Goal: Transaction & Acquisition: Purchase product/service

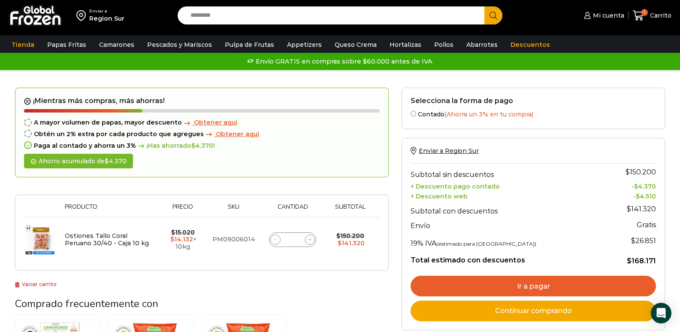
click at [30, 59] on div "Envío GRATIS en compras sobre $60.000 antes de IVA Envío GRATIS en compras sobr…" at bounding box center [339, 61] width 677 height 13
click at [27, 48] on link "Tienda" at bounding box center [22, 44] width 31 height 16
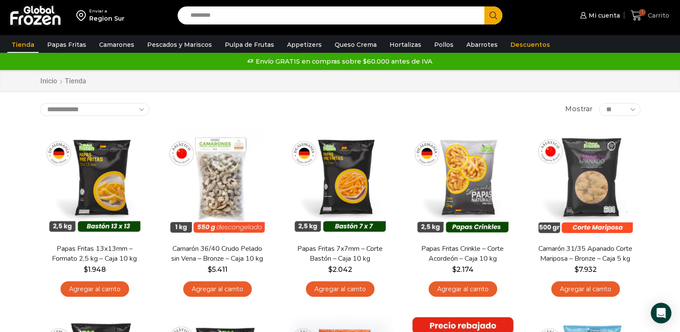
click at [643, 12] on span "1" at bounding box center [642, 12] width 7 height 7
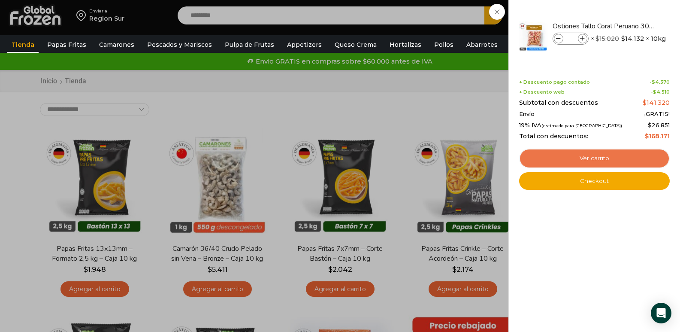
click at [582, 160] on link "Ver carrito" at bounding box center [594, 158] width 151 height 20
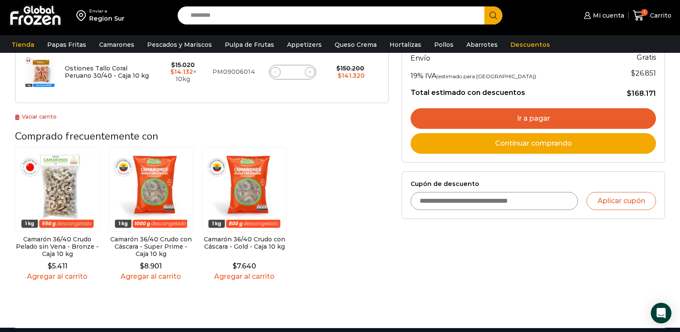
click at [476, 203] on input "Cupón de descuento" at bounding box center [493, 201] width 167 height 18
click at [474, 205] on input "Cupón de descuento" at bounding box center [493, 201] width 167 height 18
type input "**********"
click at [638, 193] on button "Aplicar cupón" at bounding box center [620, 201] width 69 height 18
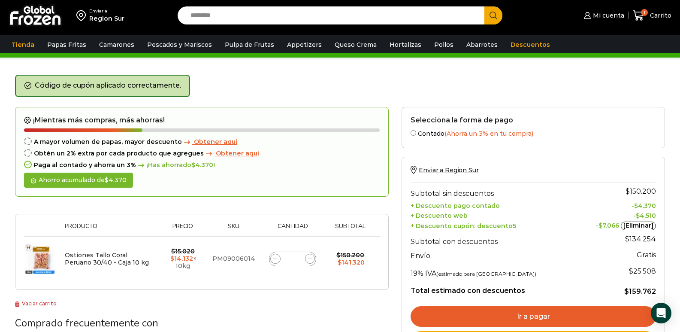
scroll to position [43, 0]
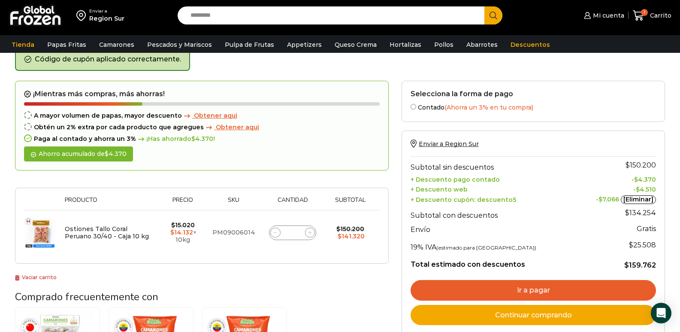
click at [311, 232] on icon at bounding box center [310, 232] width 4 height 4
type input "*"
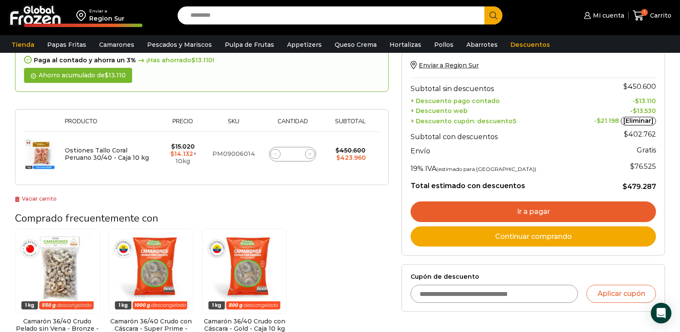
scroll to position [134, 0]
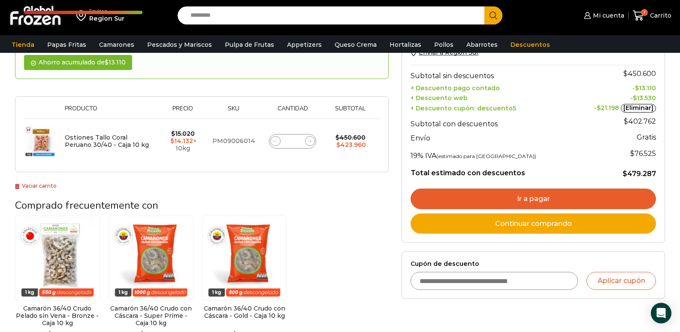
click at [579, 193] on link "Ir a pagar" at bounding box center [532, 198] width 245 height 21
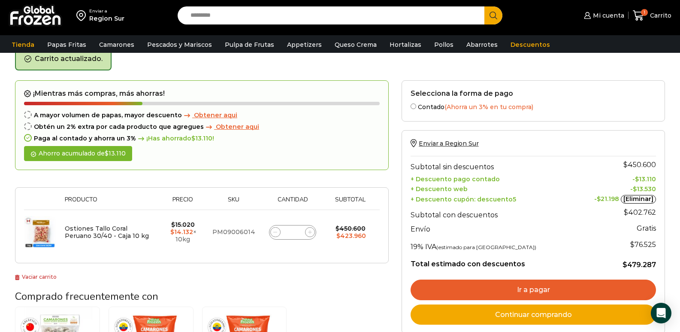
scroll to position [91, 0]
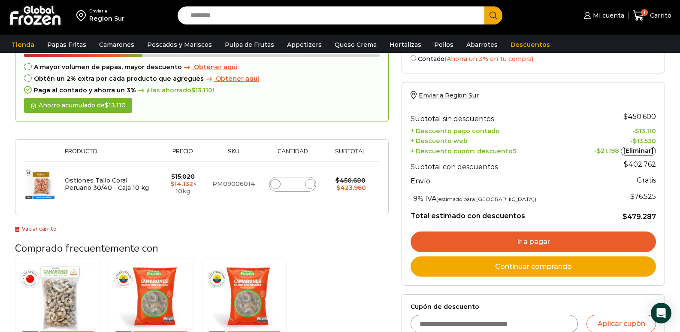
click at [505, 236] on link "Ir a pagar" at bounding box center [532, 241] width 245 height 21
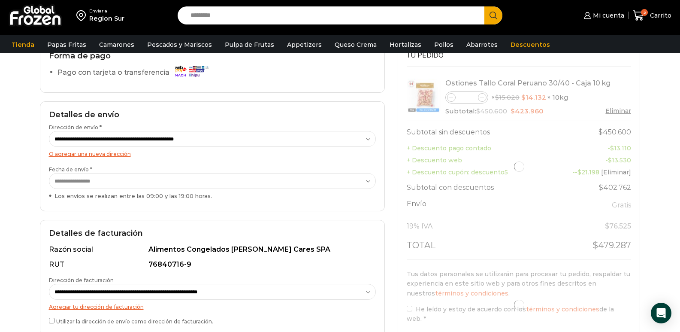
scroll to position [86, 0]
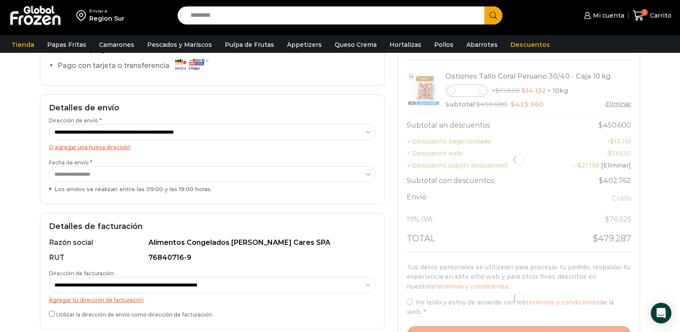
click at [105, 172] on select "**********" at bounding box center [212, 174] width 327 height 16
select select "**********"
click at [49, 166] on select "**********" at bounding box center [212, 174] width 327 height 16
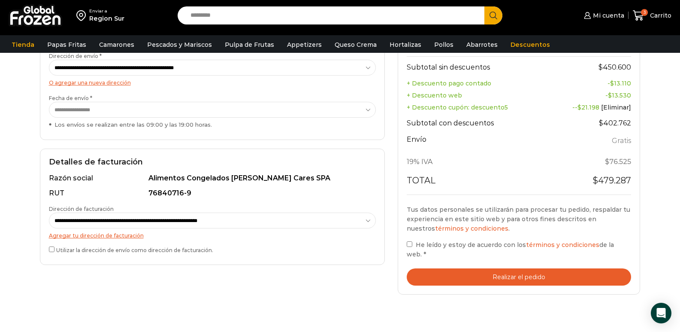
scroll to position [172, 0]
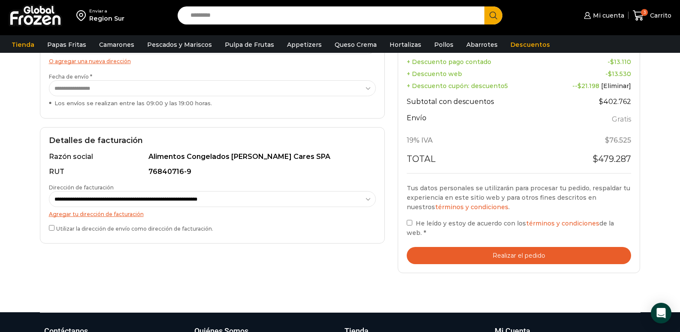
click at [530, 255] on button "Realizar el pedido" at bounding box center [519, 256] width 225 height 18
